Goal: Information Seeking & Learning: Learn about a topic

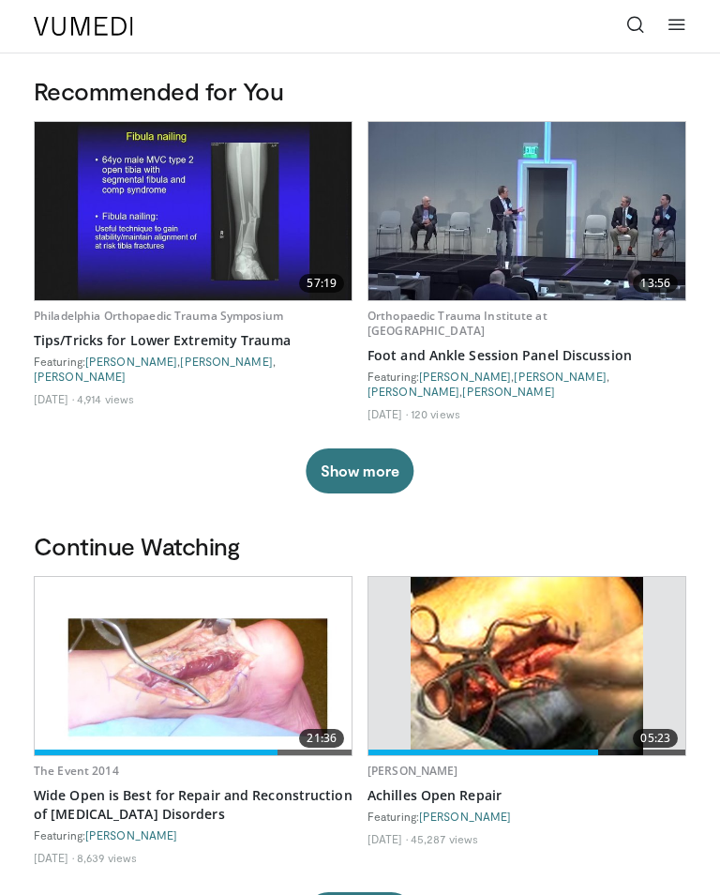
click at [628, 20] on icon at bounding box center [635, 24] width 19 height 19
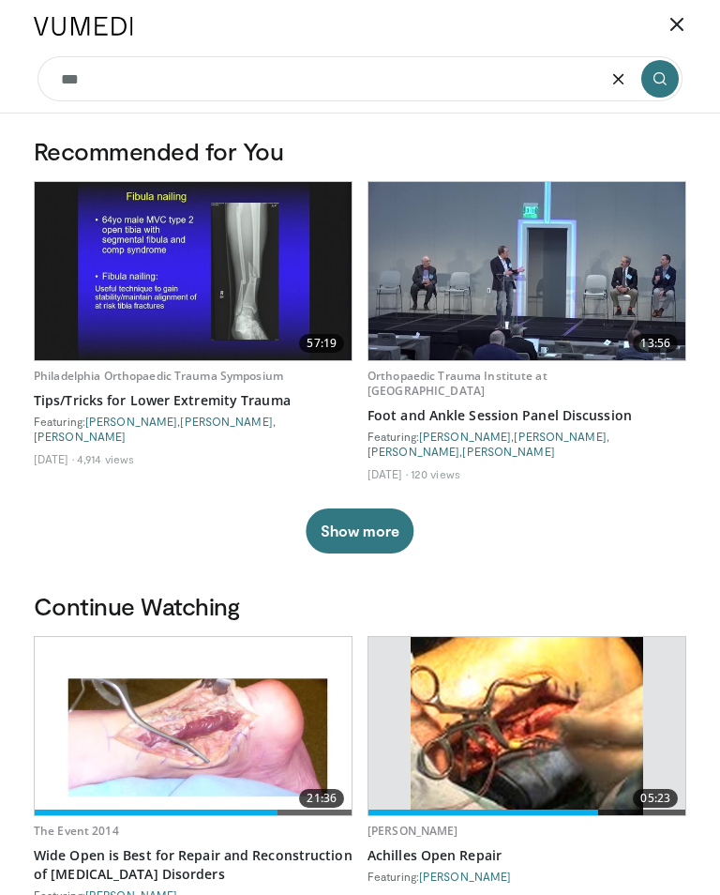
type input "*"
type input "******"
click at [655, 74] on button "submit" at bounding box center [660, 79] width 38 height 38
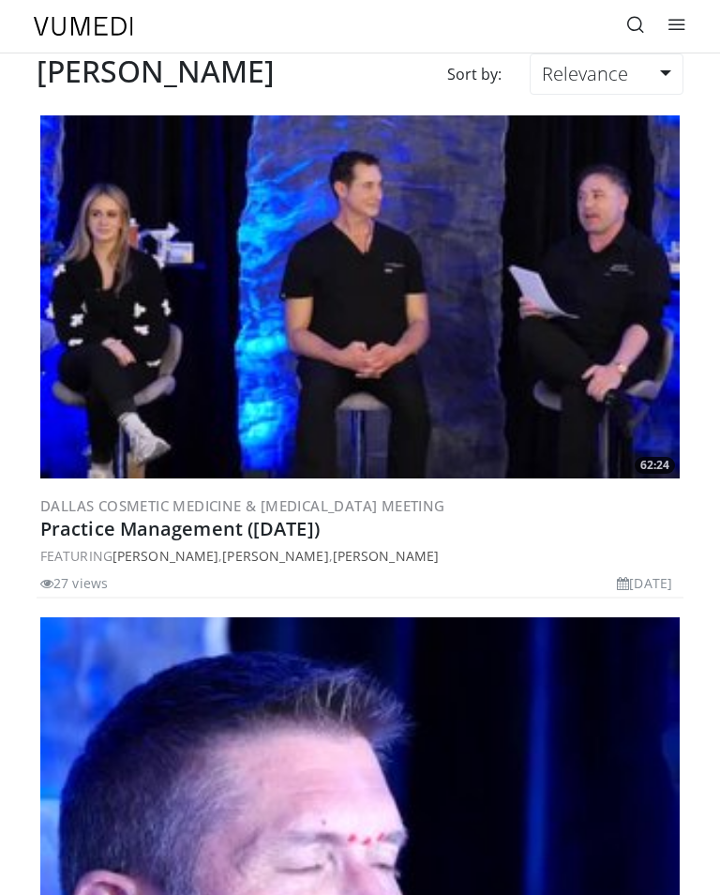
click at [628, 26] on icon at bounding box center [635, 24] width 19 height 19
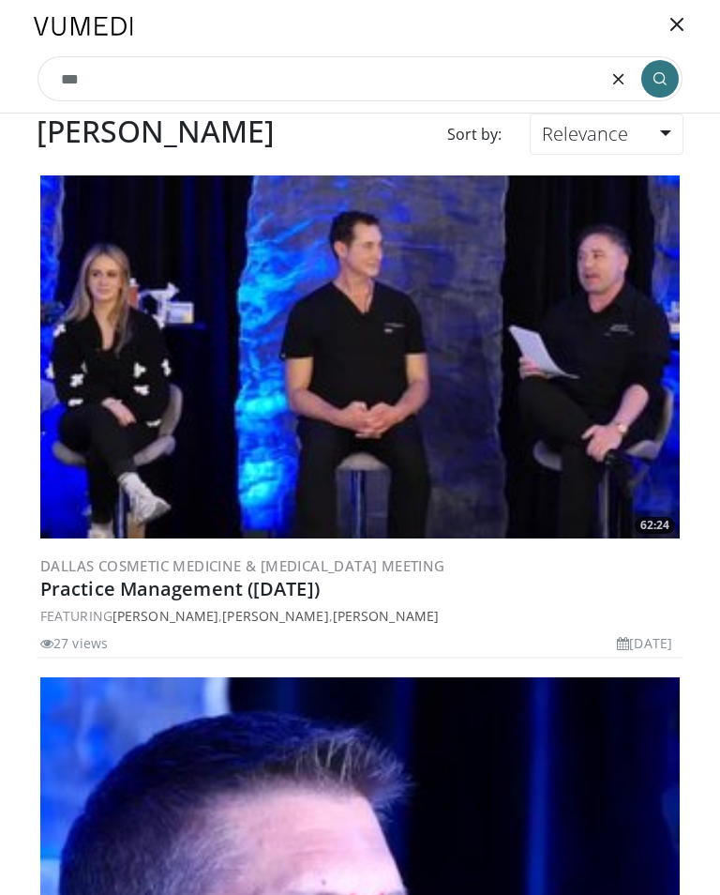
type input "*"
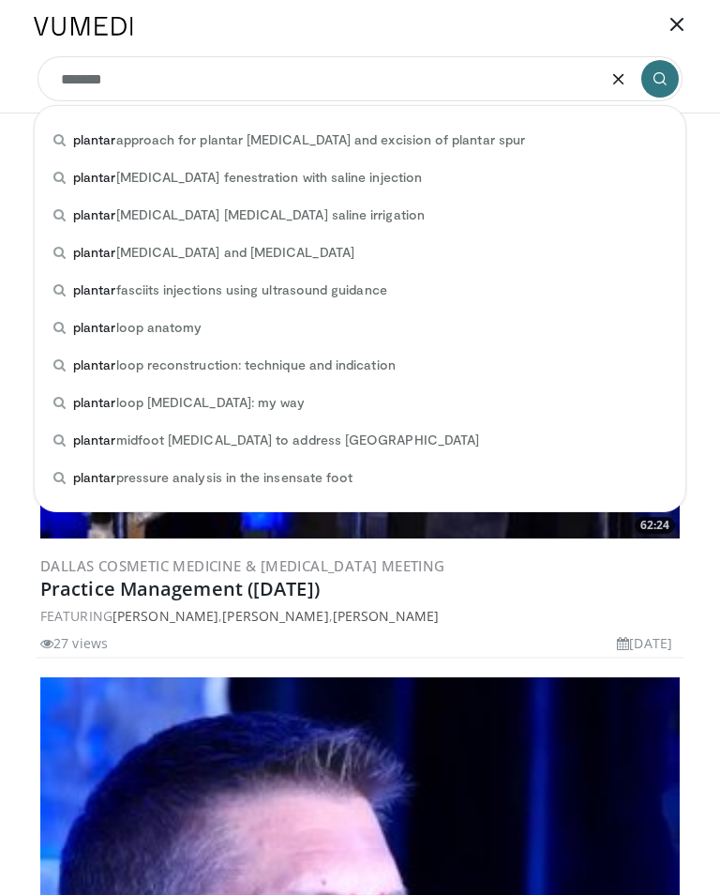
click at [500, 134] on div "plantar approach for plantar fasciectomy and excision of plantar spur" at bounding box center [360, 140] width 636 height 38
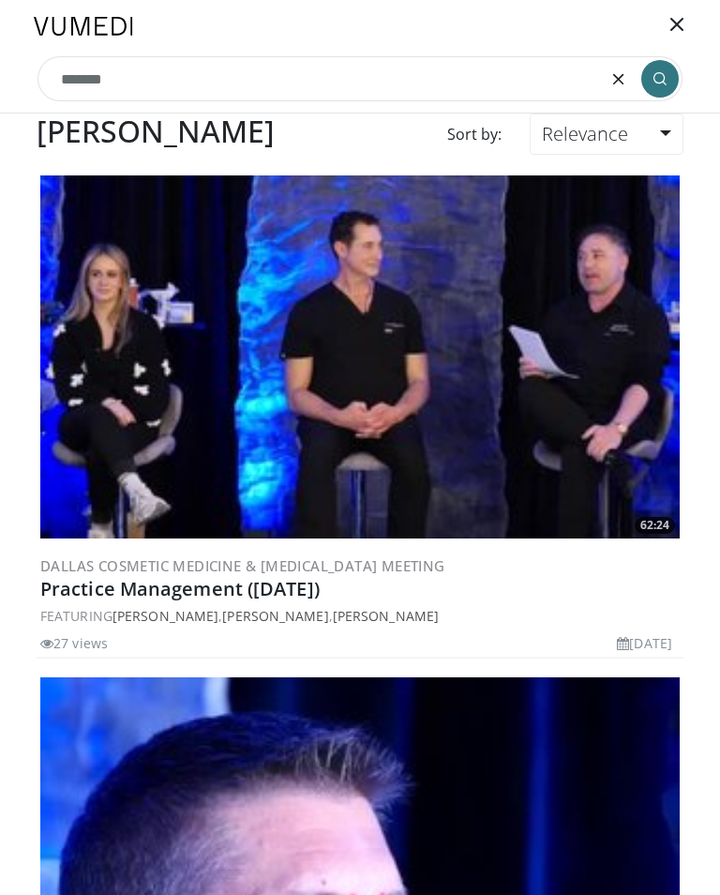
type input "**********"
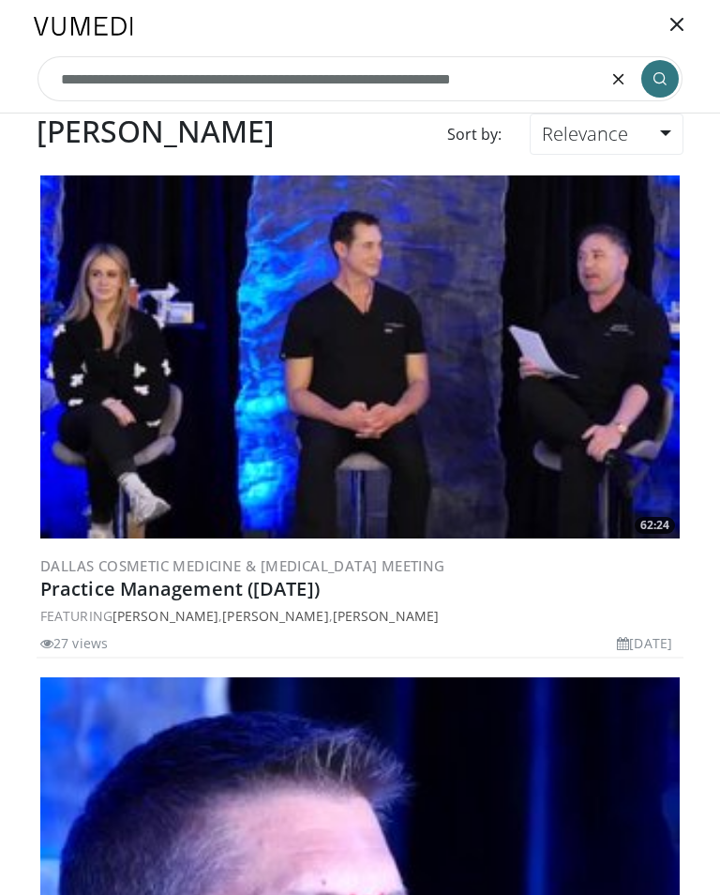
click at [656, 81] on icon "submit" at bounding box center [660, 78] width 15 height 15
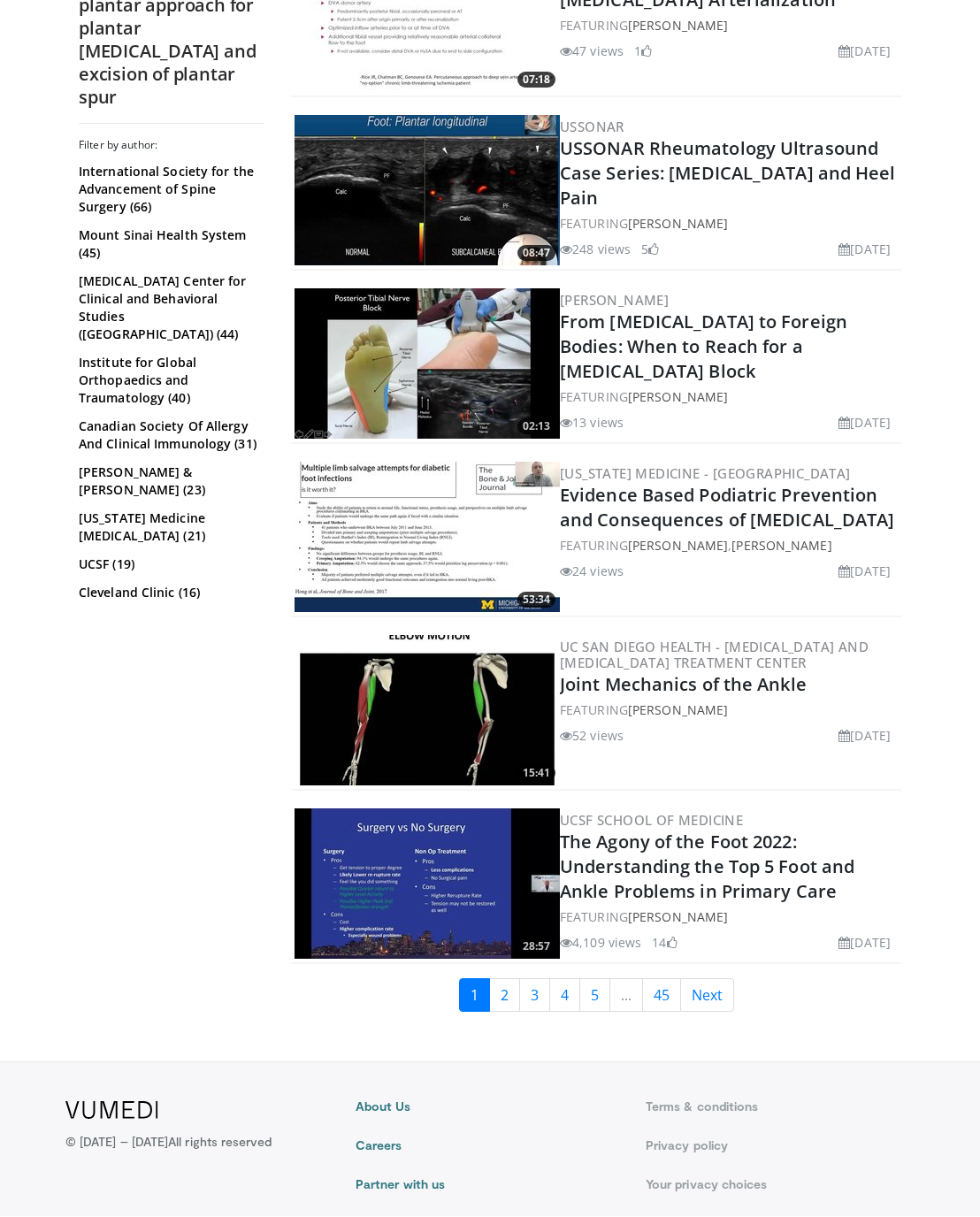
scroll to position [3704, 0]
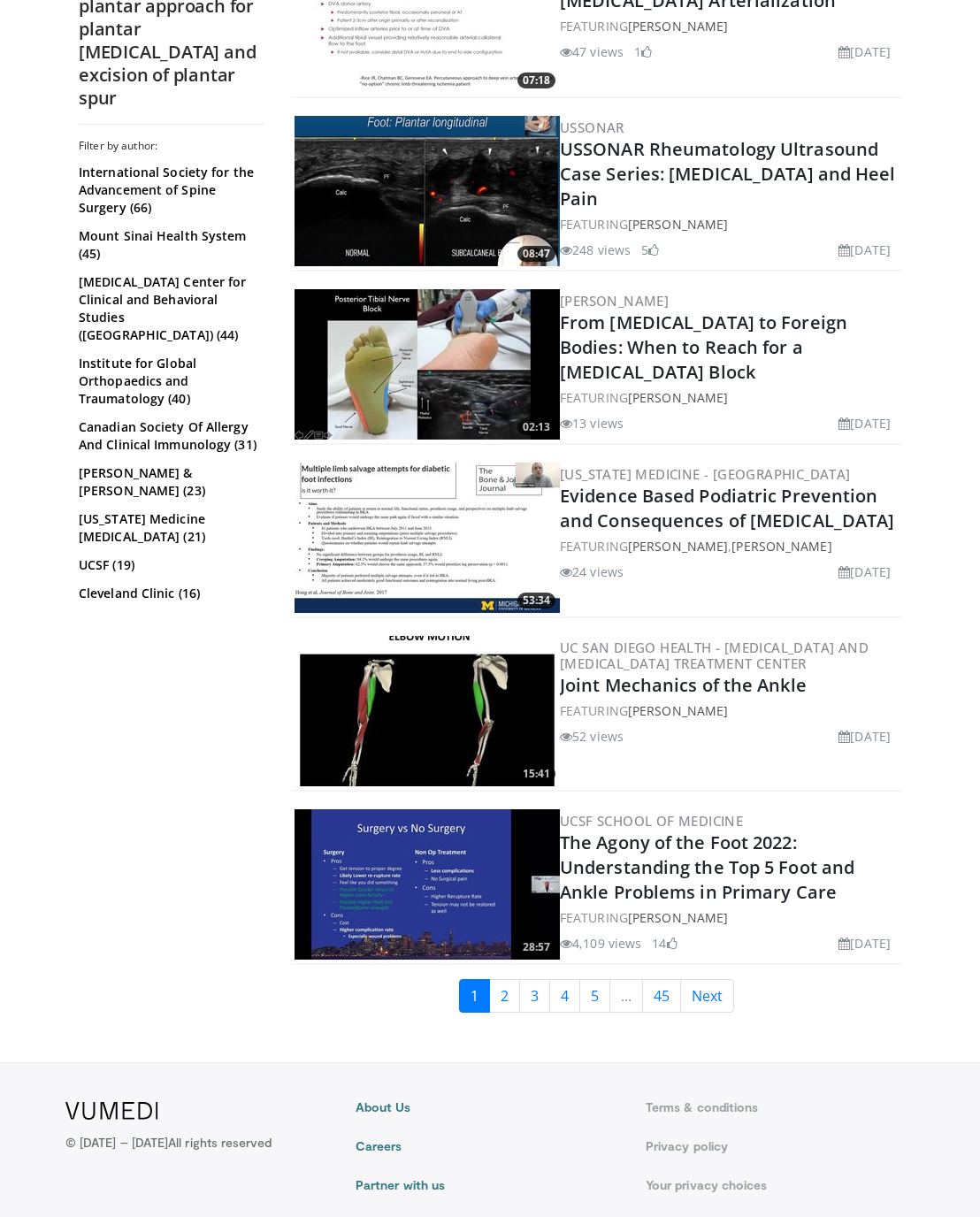
click at [502, 979] on link "2" at bounding box center [505, 996] width 31 height 34
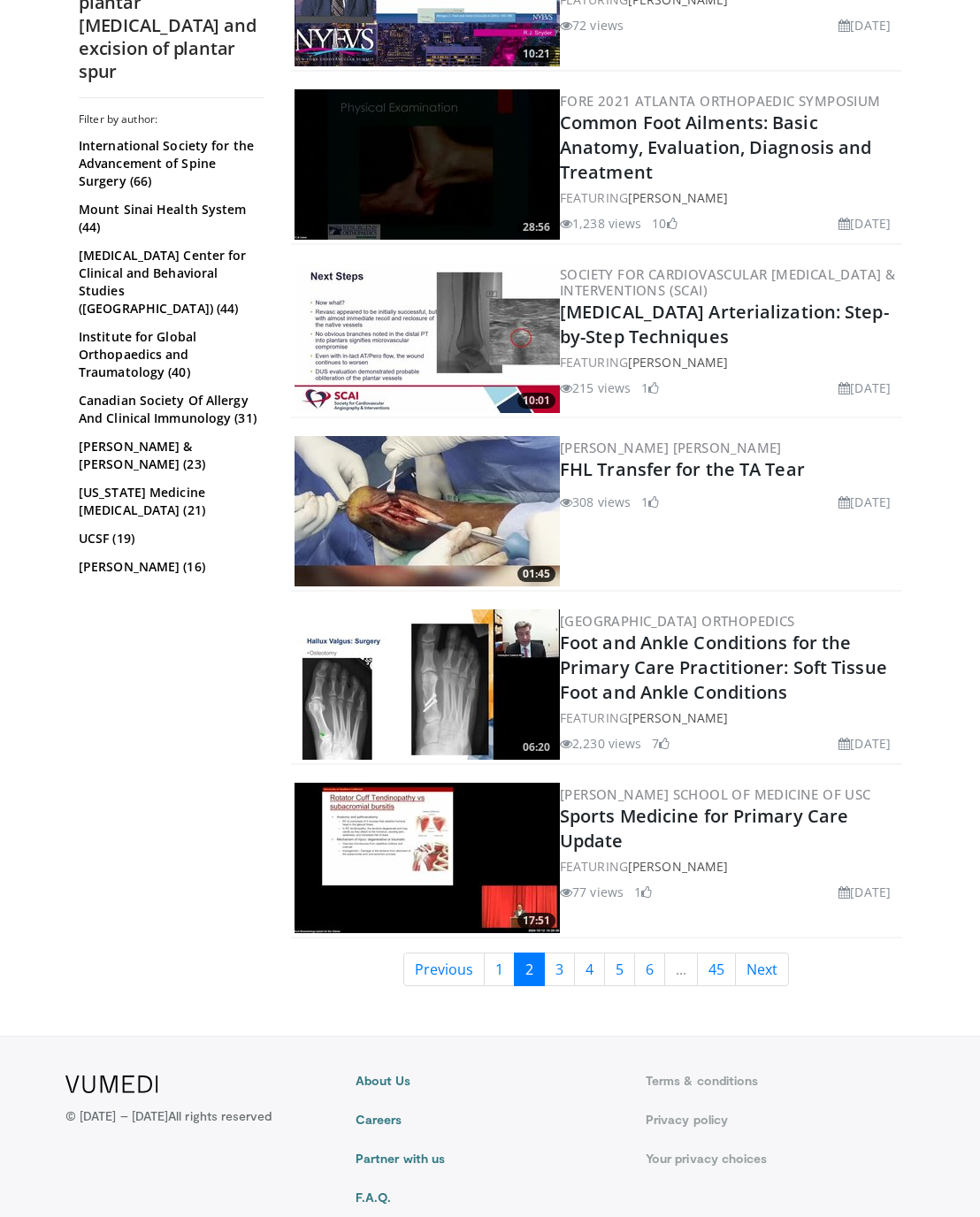
scroll to position [3588, 0]
click at [564, 959] on link "3" at bounding box center [559, 970] width 31 height 34
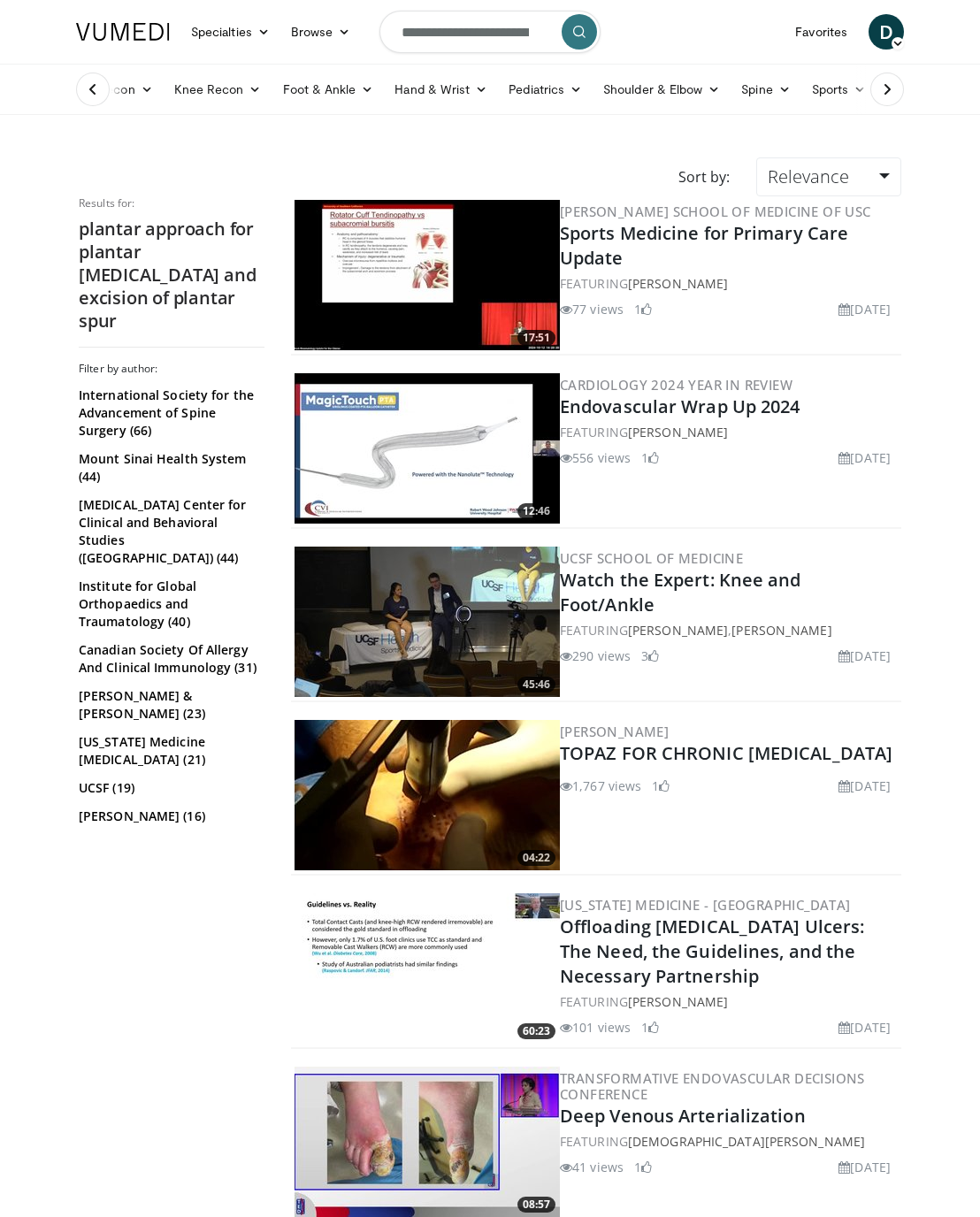
click at [469, 35] on input "**********" at bounding box center [490, 31] width 221 height 42
click at [545, 32] on icon "button" at bounding box center [540, 31] width 14 height 14
type input "**********"
click at [592, 28] on button "submit" at bounding box center [579, 32] width 36 height 36
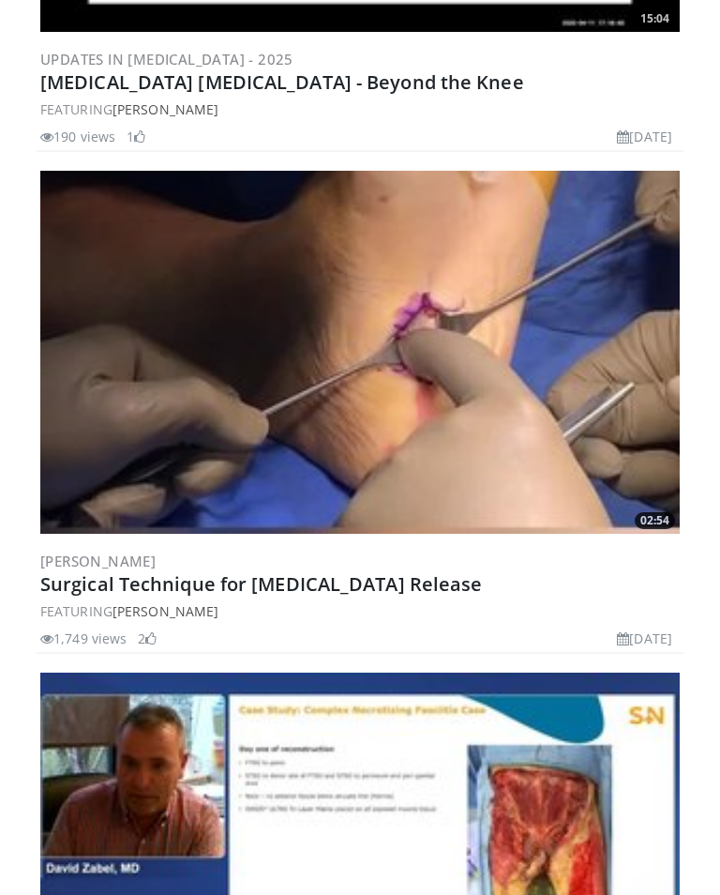
scroll to position [10007, 0]
click at [128, 426] on img at bounding box center [360, 353] width 640 height 362
click at [148, 419] on img at bounding box center [360, 353] width 640 height 362
click at [255, 346] on img at bounding box center [360, 353] width 640 height 362
click at [193, 419] on img at bounding box center [360, 353] width 640 height 362
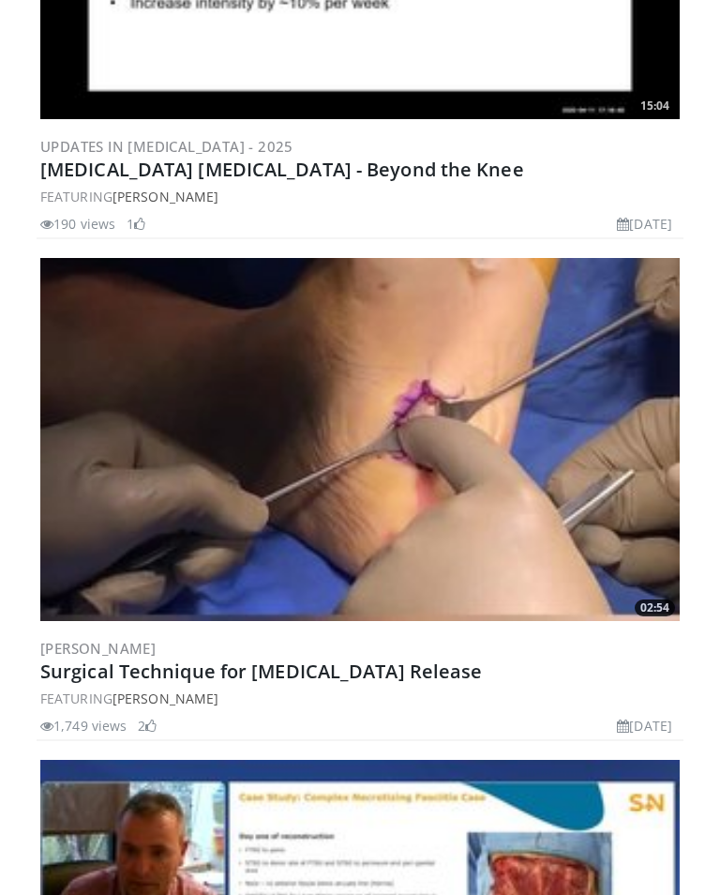
scroll to position [9949, 0]
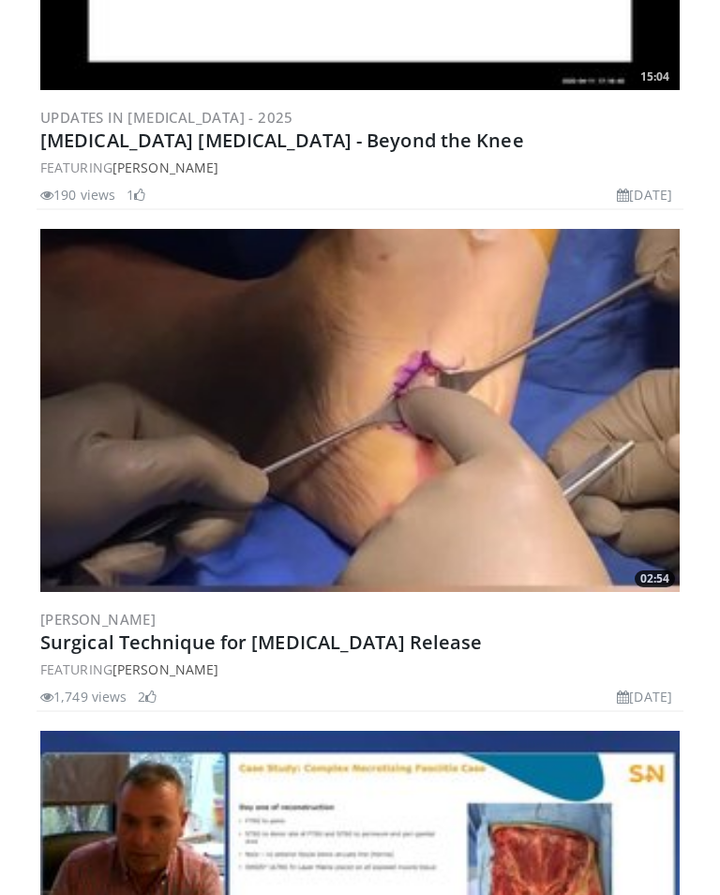
click at [158, 493] on img at bounding box center [360, 410] width 640 height 362
click at [150, 482] on img at bounding box center [360, 410] width 640 height 362
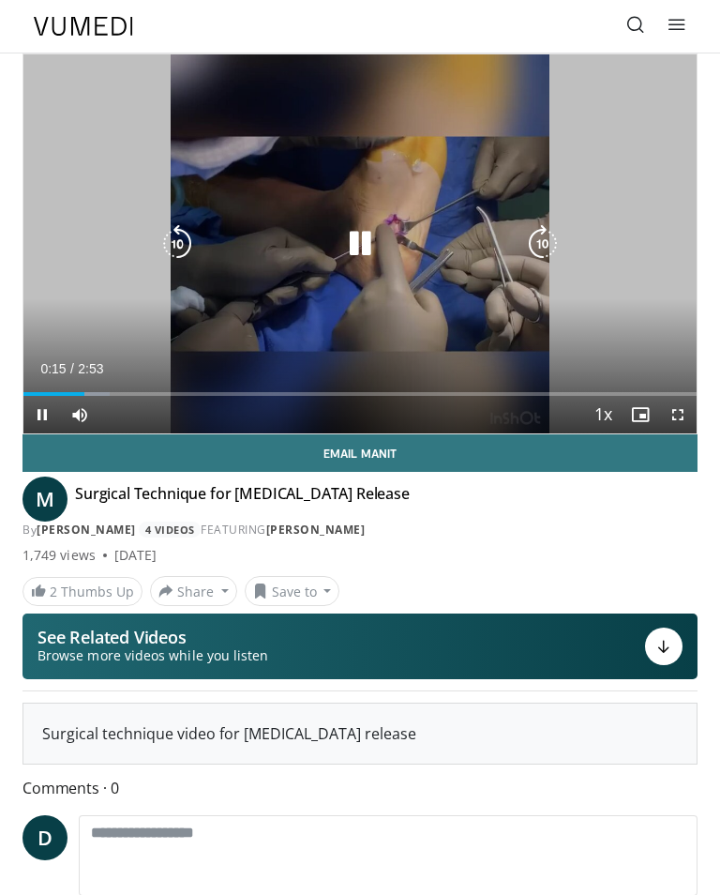
click at [543, 233] on icon "Video Player" at bounding box center [543, 244] width 38 height 38
click at [547, 237] on icon "Video Player" at bounding box center [543, 244] width 38 height 38
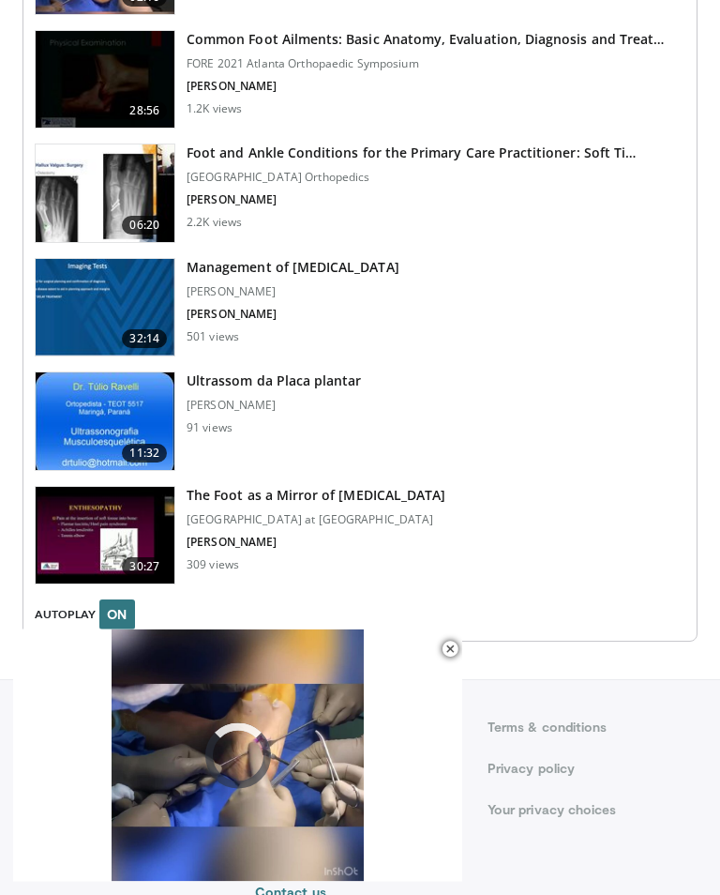
scroll to position [2981, 0]
